Goal: Task Accomplishment & Management: Use online tool/utility

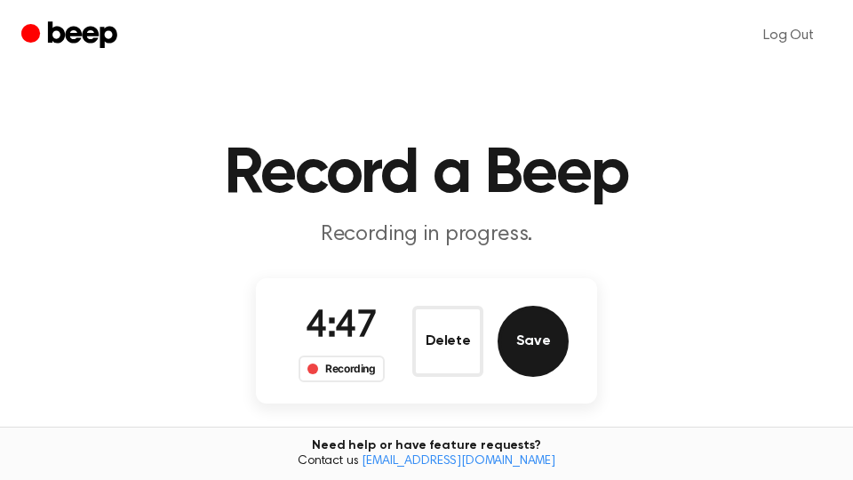
click at [534, 348] on button "Save" at bounding box center [532, 341] width 71 height 71
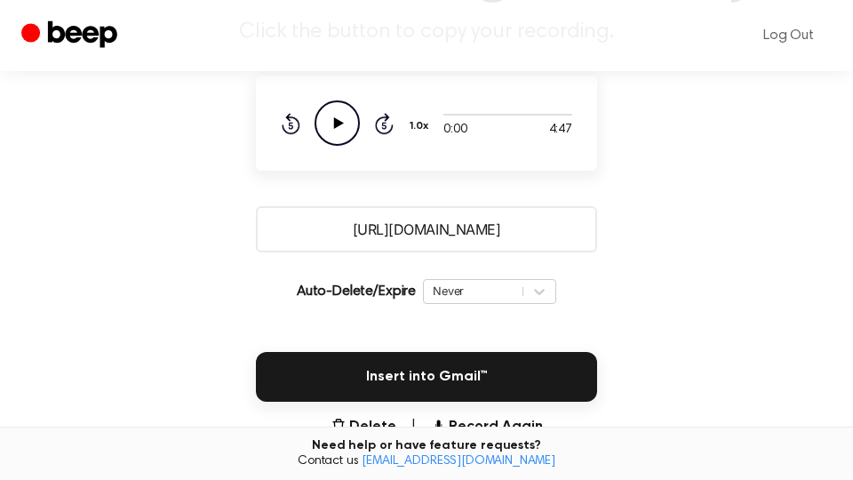
scroll to position [302, 0]
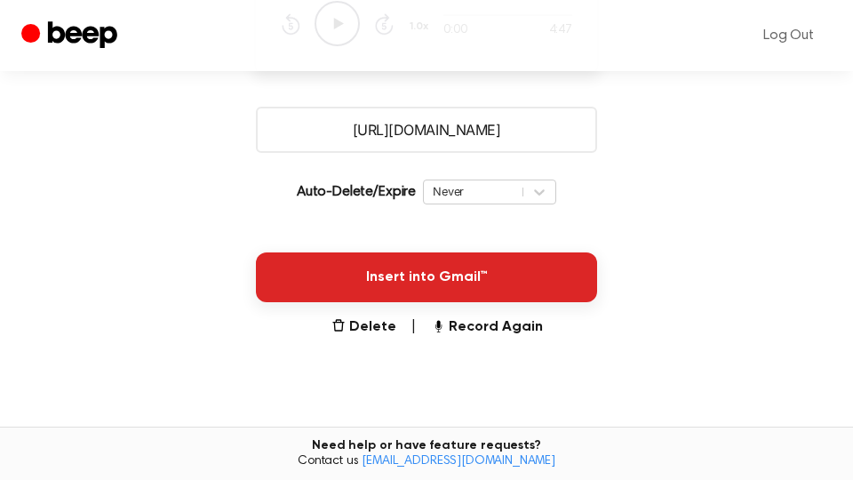
click at [547, 282] on button "Insert into Gmail™" at bounding box center [426, 277] width 341 height 50
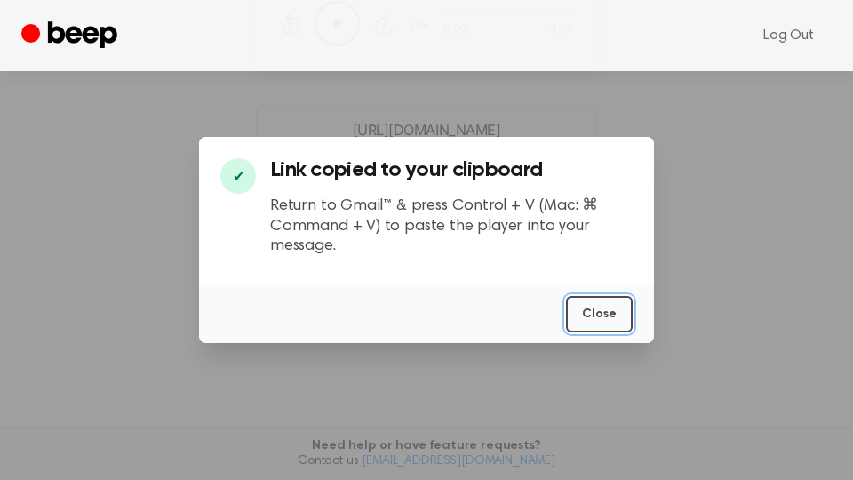
click at [595, 314] on button "Close" at bounding box center [599, 314] width 67 height 36
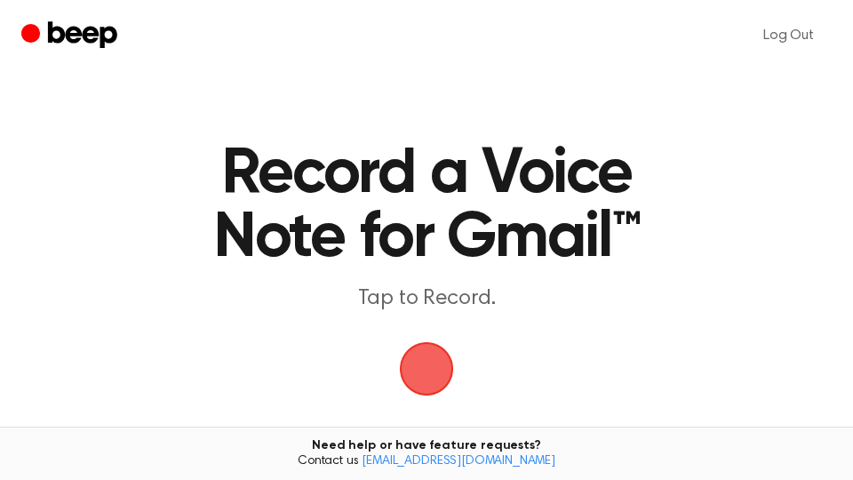
click at [425, 360] on span "button" at bounding box center [427, 369] width 50 height 50
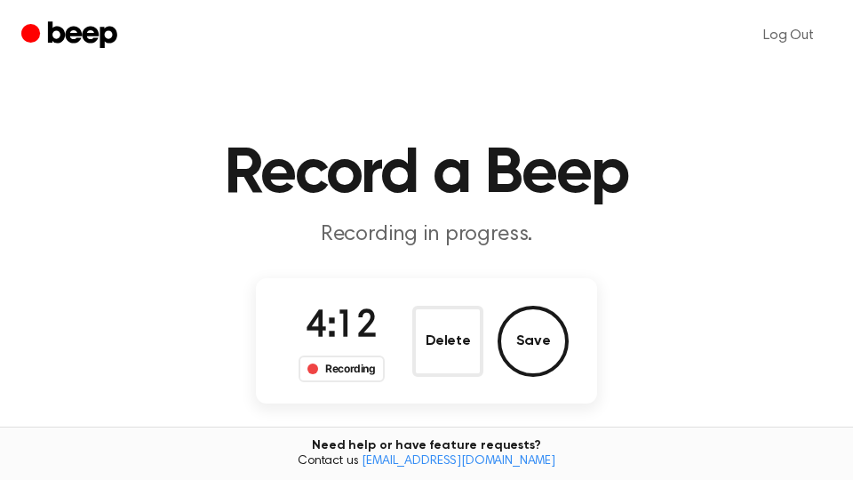
click at [497, 327] on div "Delete Save" at bounding box center [490, 341] width 156 height 71
click at [538, 338] on button "Save" at bounding box center [532, 341] width 71 height 71
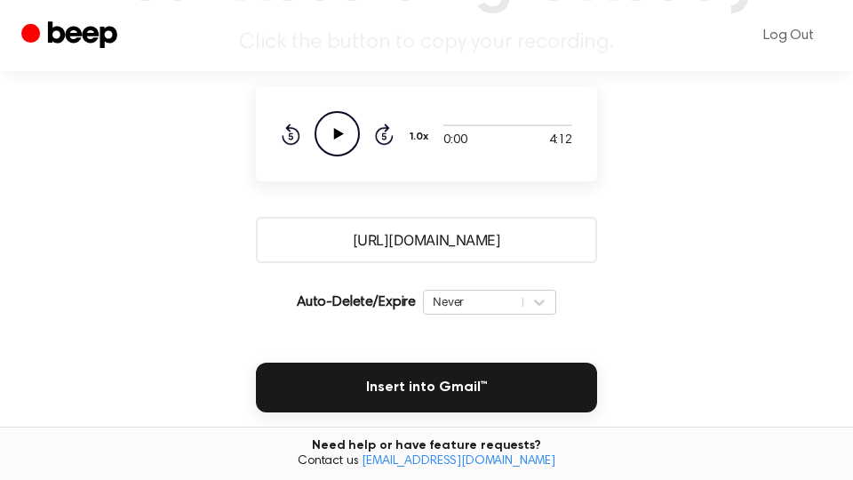
scroll to position [302, 0]
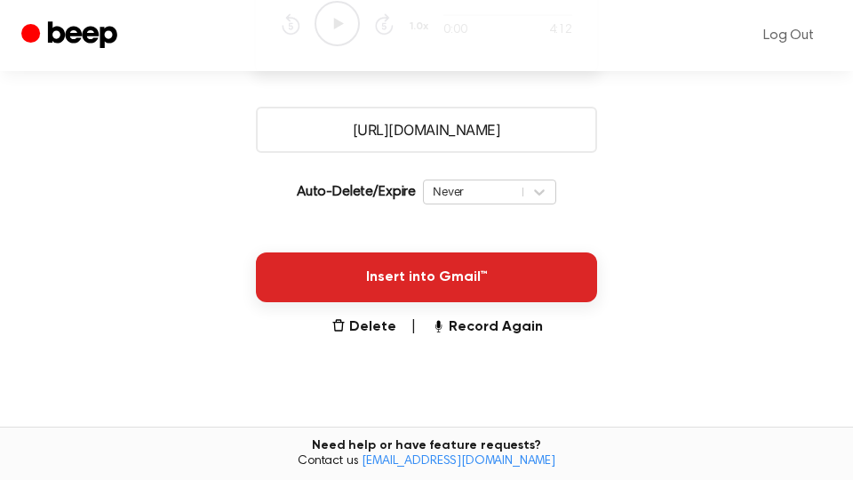
click at [574, 290] on button "Insert into Gmail™" at bounding box center [426, 277] width 341 height 50
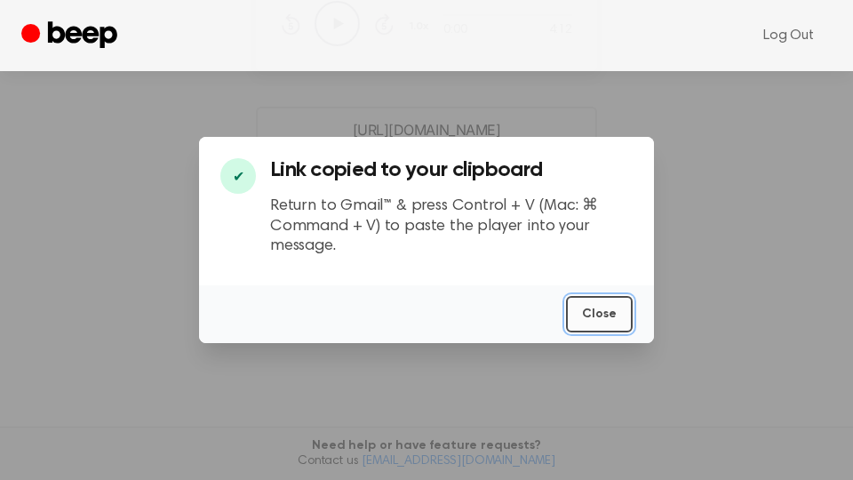
click at [604, 313] on button "Close" at bounding box center [599, 314] width 67 height 36
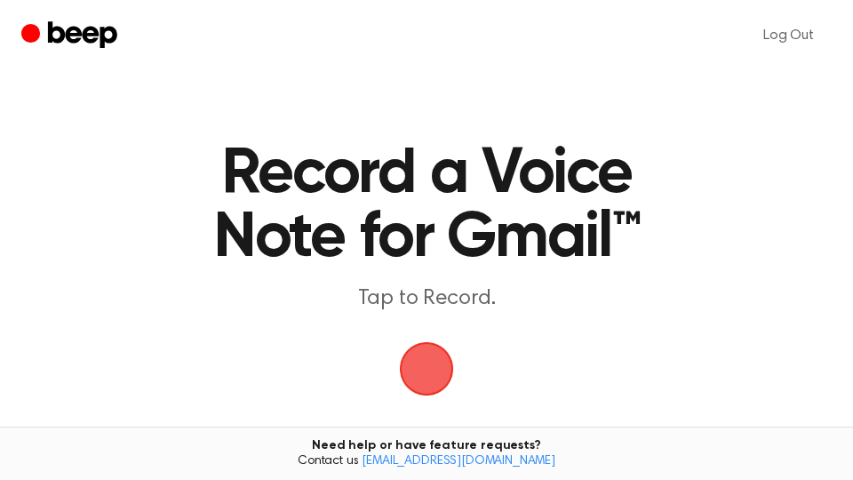
click at [417, 366] on span "button" at bounding box center [427, 369] width 50 height 50
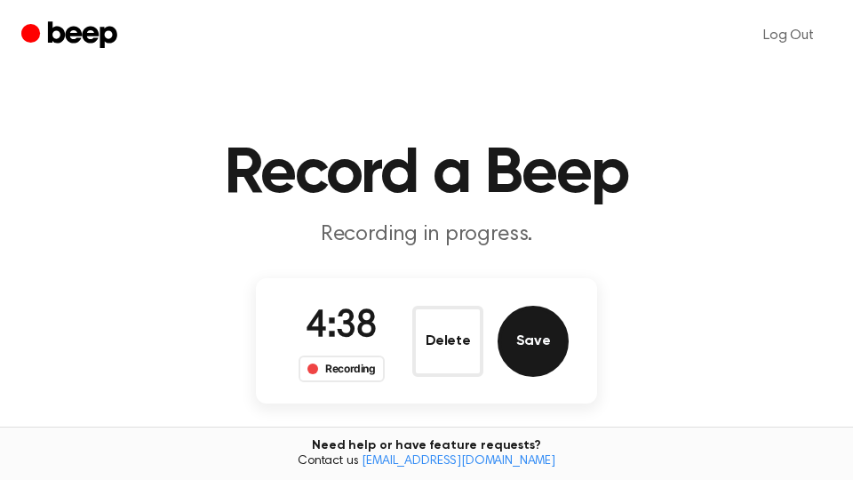
click at [539, 346] on button "Save" at bounding box center [532, 341] width 71 height 71
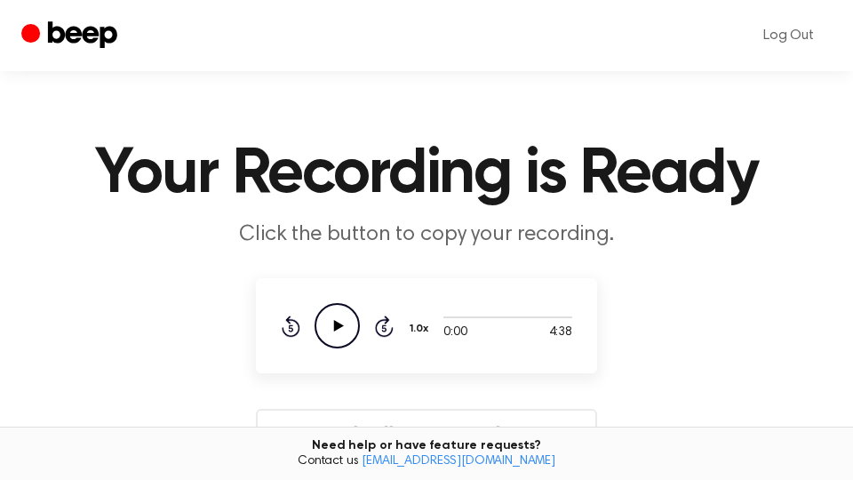
scroll to position [302, 0]
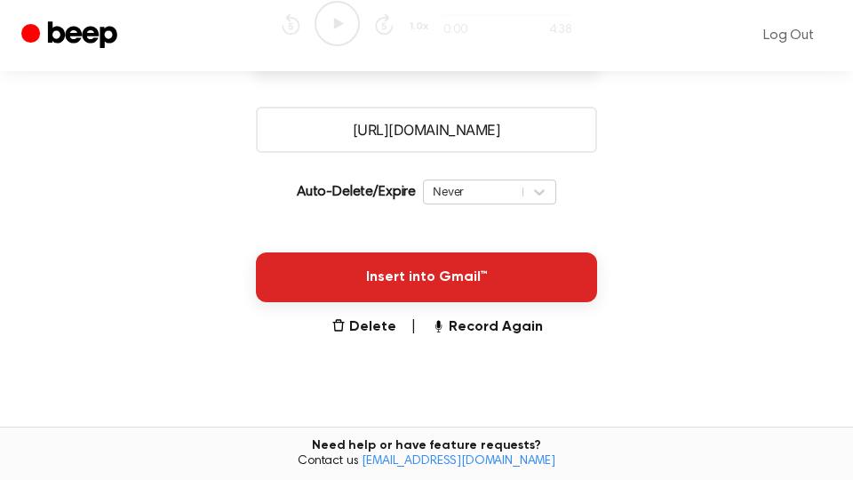
click at [537, 271] on button "Insert into Gmail™" at bounding box center [426, 277] width 341 height 50
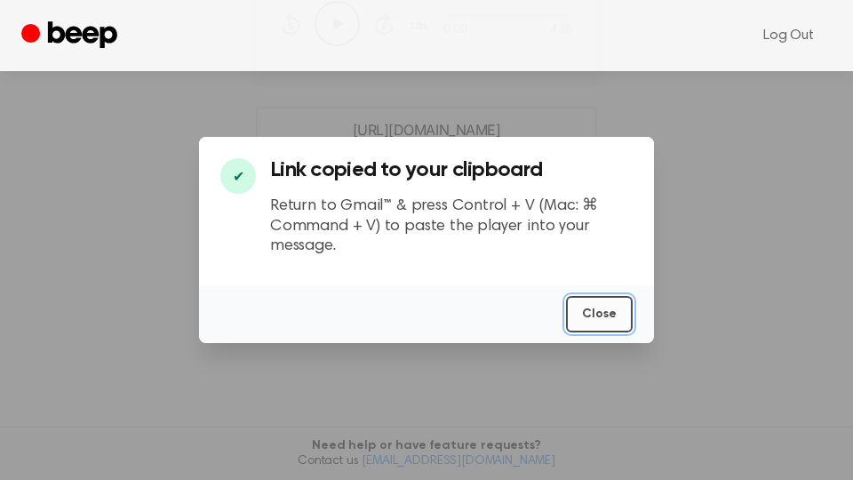
click at [608, 317] on button "Close" at bounding box center [599, 314] width 67 height 36
